Goal: Task Accomplishment & Management: Use online tool/utility

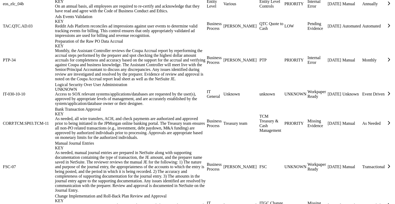
scroll to position [550, 0]
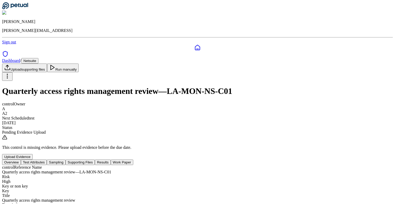
click at [95, 159] on button "Supporting Files" at bounding box center [80, 161] width 29 height 5
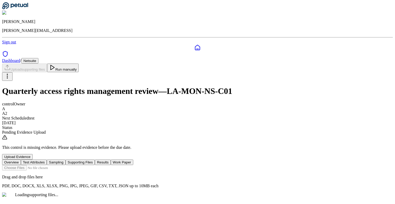
scroll to position [38, 0]
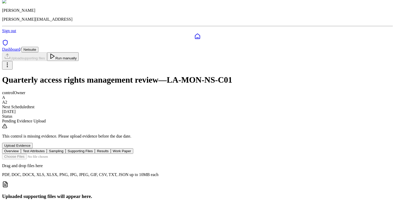
click at [61, 154] on input "file" at bounding box center [31, 156] width 59 height 5
type input "**********"
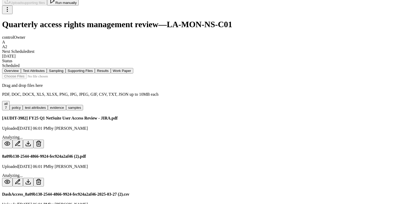
scroll to position [0, 0]
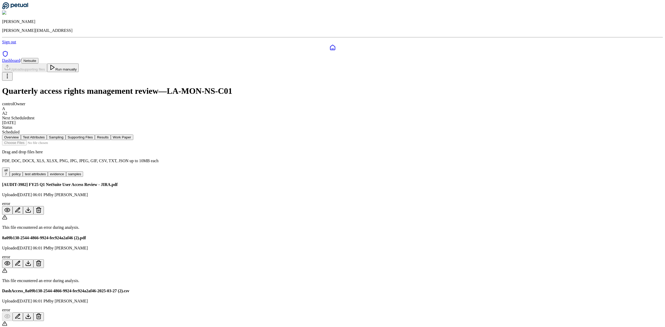
scroll to position [200, 0]
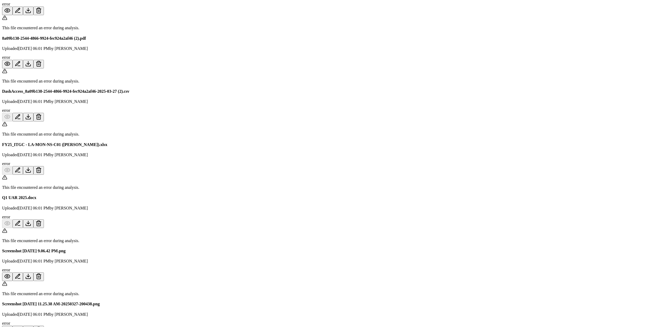
click at [23, 60] on button at bounding box center [18, 64] width 10 height 9
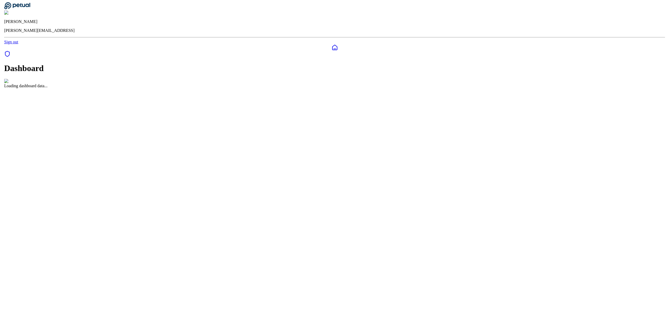
scroll to position [0, 0]
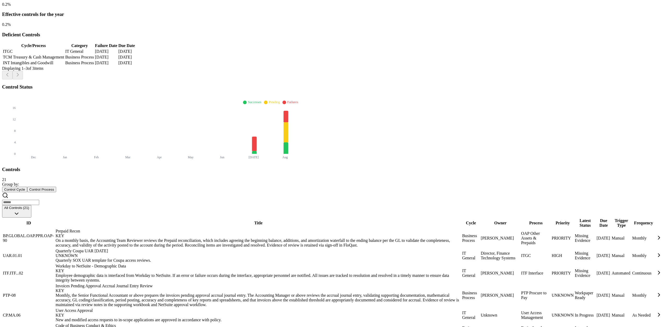
scroll to position [329, 0]
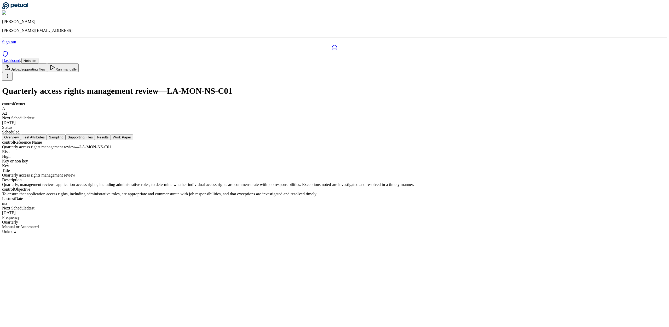
click at [95, 135] on button "Supporting Files" at bounding box center [80, 137] width 29 height 5
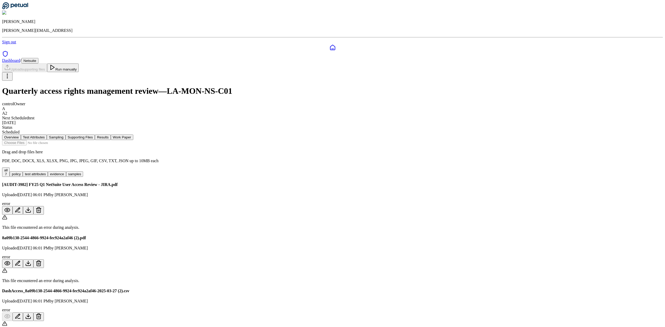
click at [79, 64] on button "Run manually" at bounding box center [63, 68] width 32 height 9
